Goal: Browse casually: Explore the website without a specific task or goal

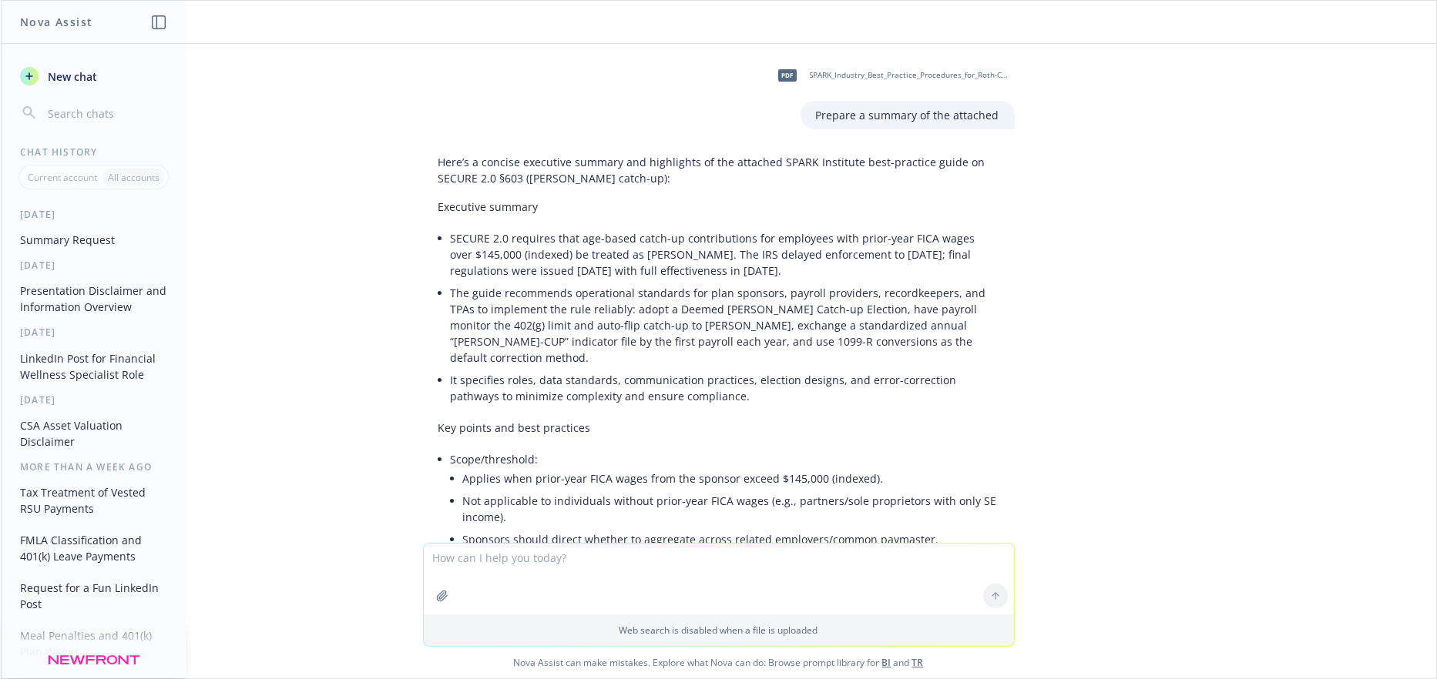
scroll to position [1324, 0]
